Goal: Find specific page/section: Find specific page/section

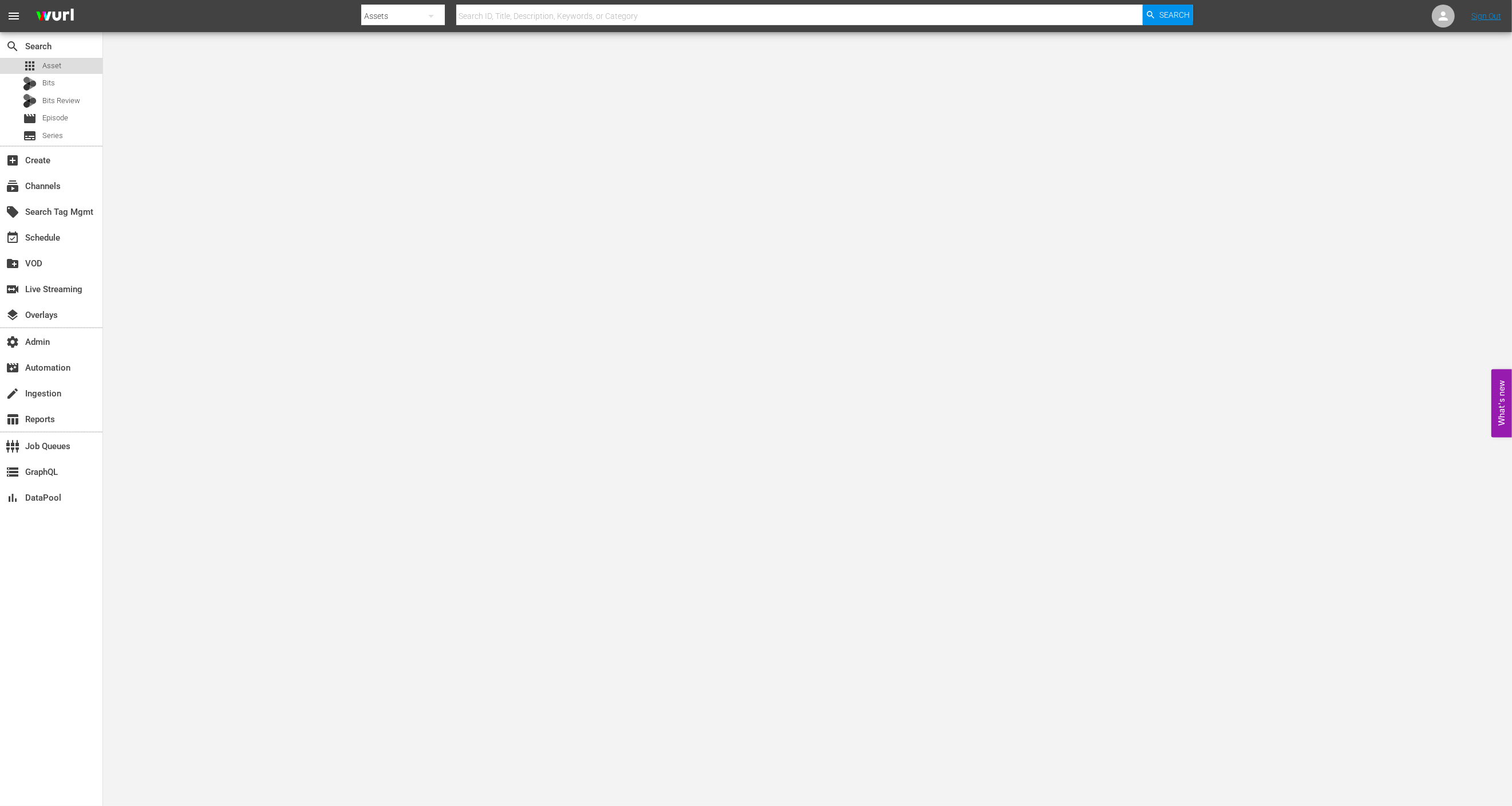
click at [93, 73] on div "apps Asset" at bounding box center [51, 66] width 103 height 16
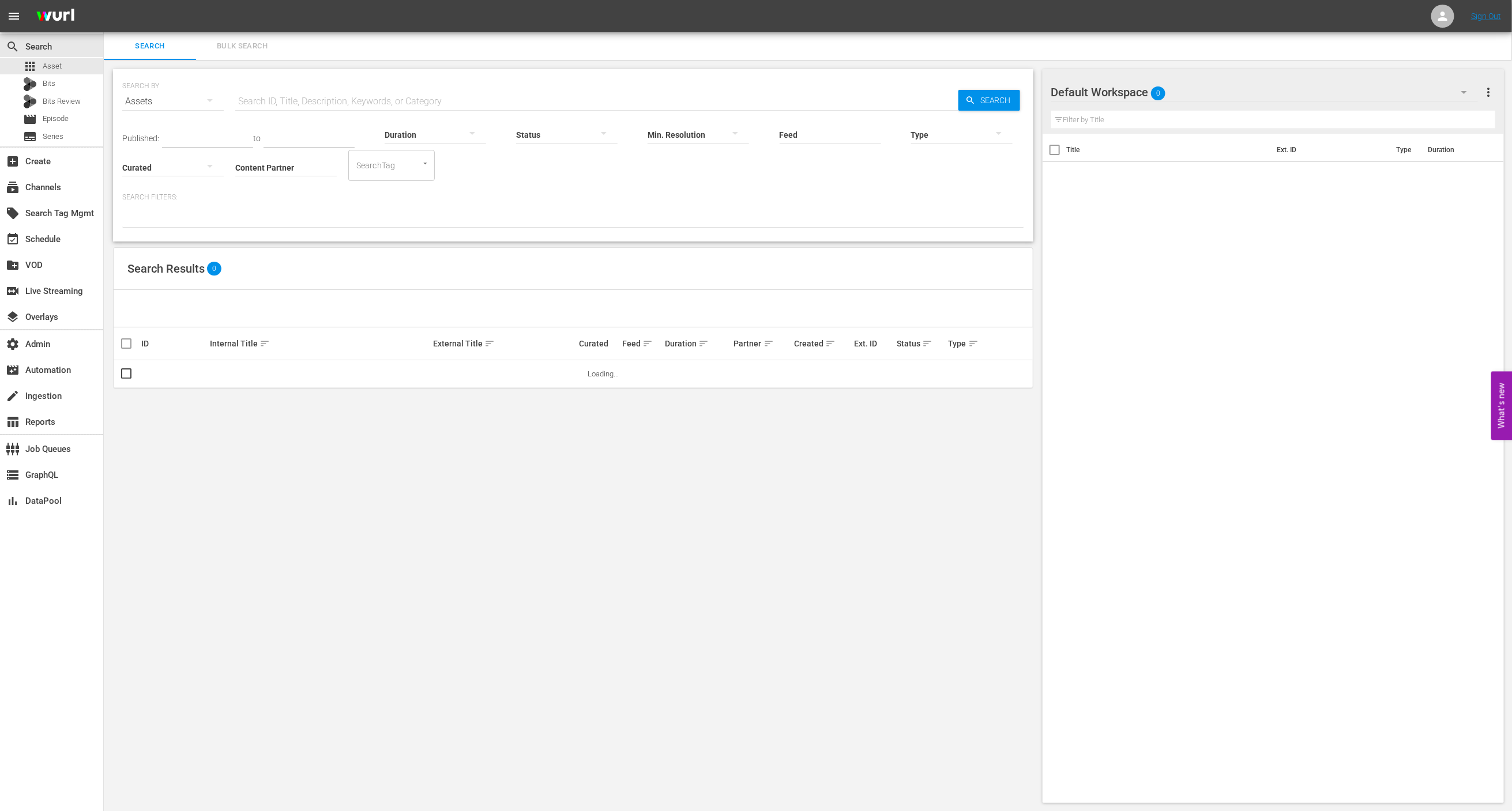
click at [1118, 364] on div "Title Ext. ID Type Duration" at bounding box center [1273, 466] width 462 height 665
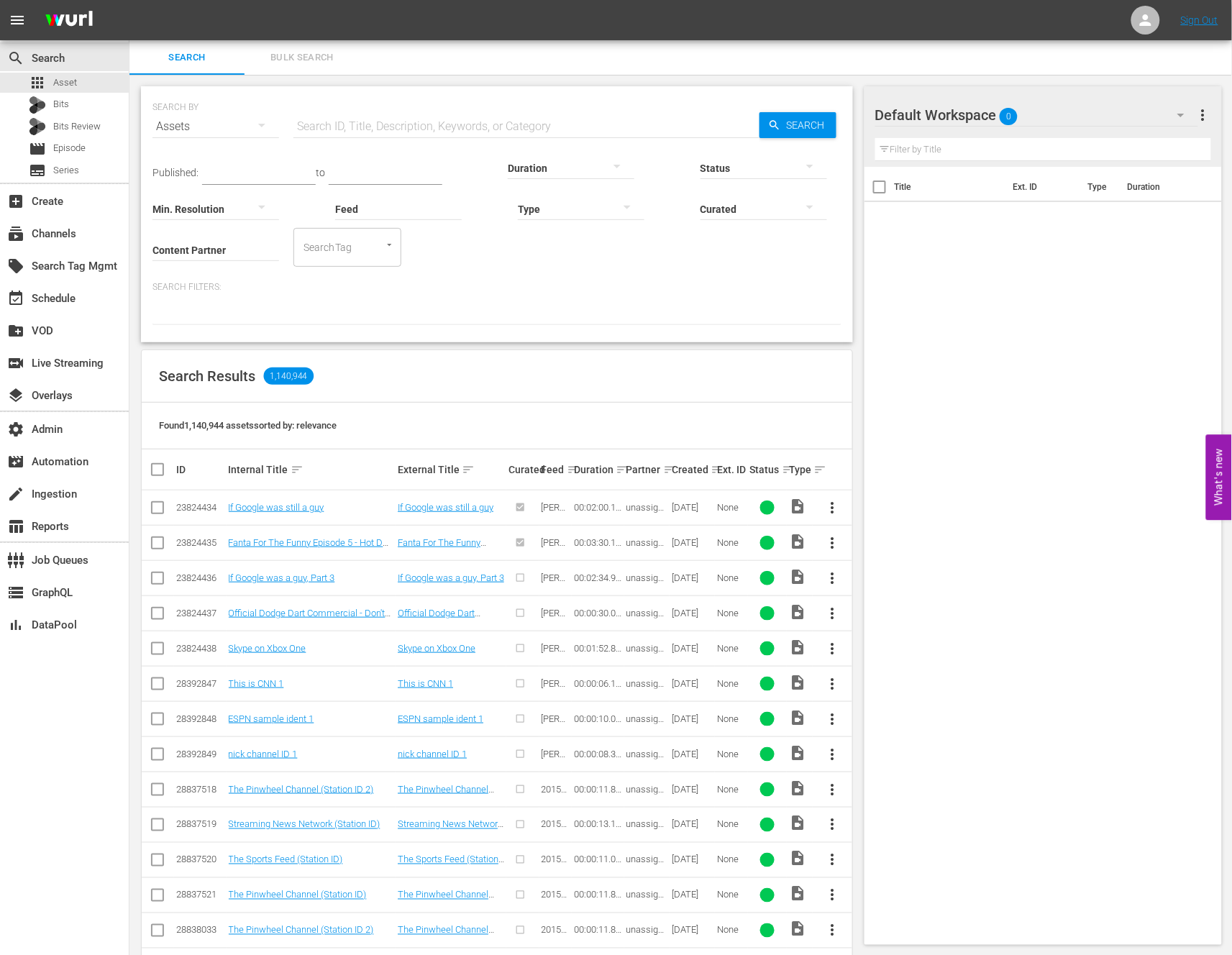
drag, startPoint x: 1016, startPoint y: 321, endPoint x: 791, endPoint y: 102, distance: 314.0
click at [1016, 321] on div "Title Ext. ID Type Duration" at bounding box center [1043, 553] width 358 height 772
